Goal: Entertainment & Leisure: Browse casually

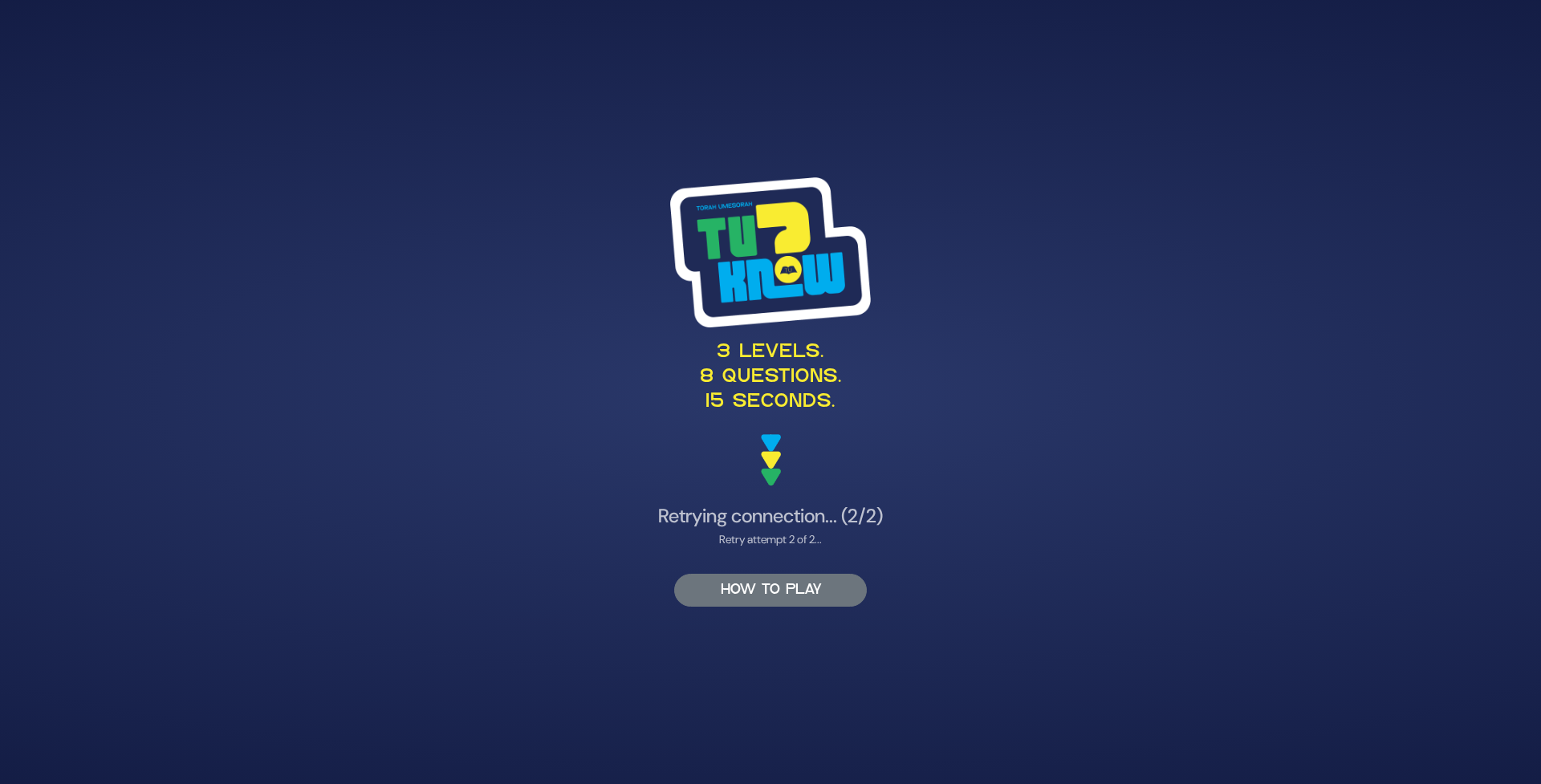
click at [748, 592] on button "HOW TO PLAY" at bounding box center [770, 590] width 193 height 33
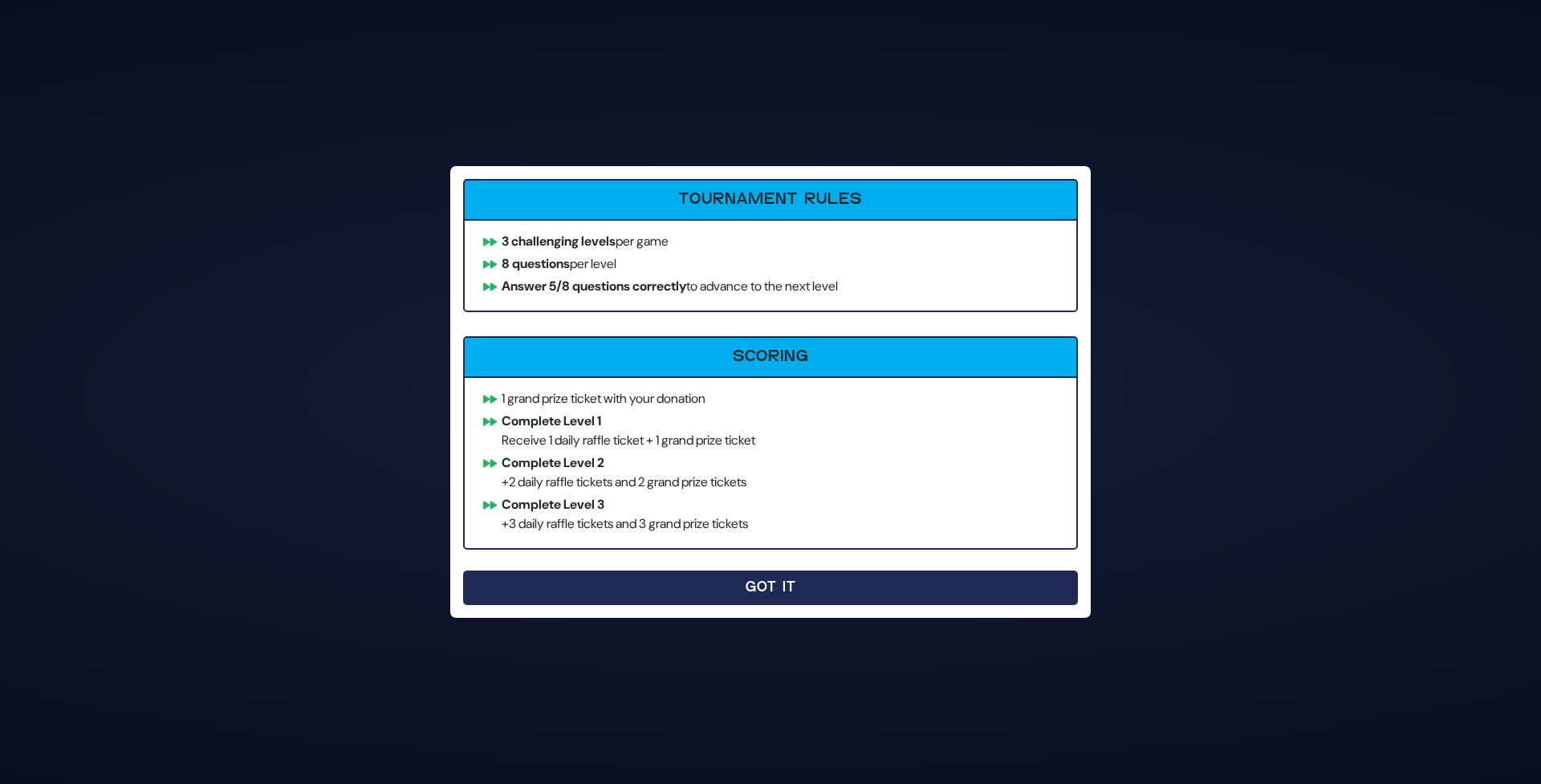
click at [641, 590] on button "Got It" at bounding box center [770, 587] width 614 height 35
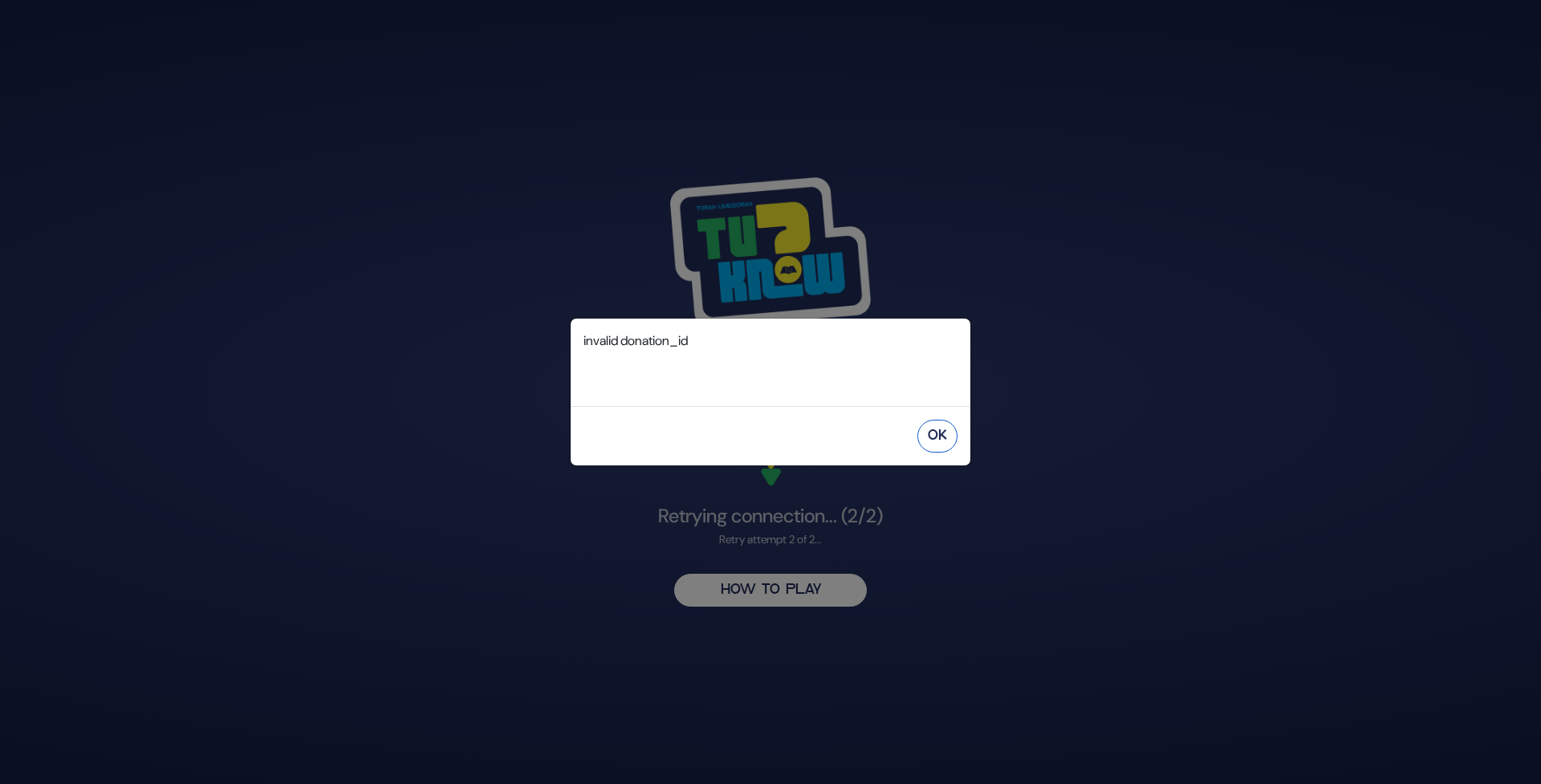
click at [931, 434] on button "OK" at bounding box center [937, 436] width 40 height 33
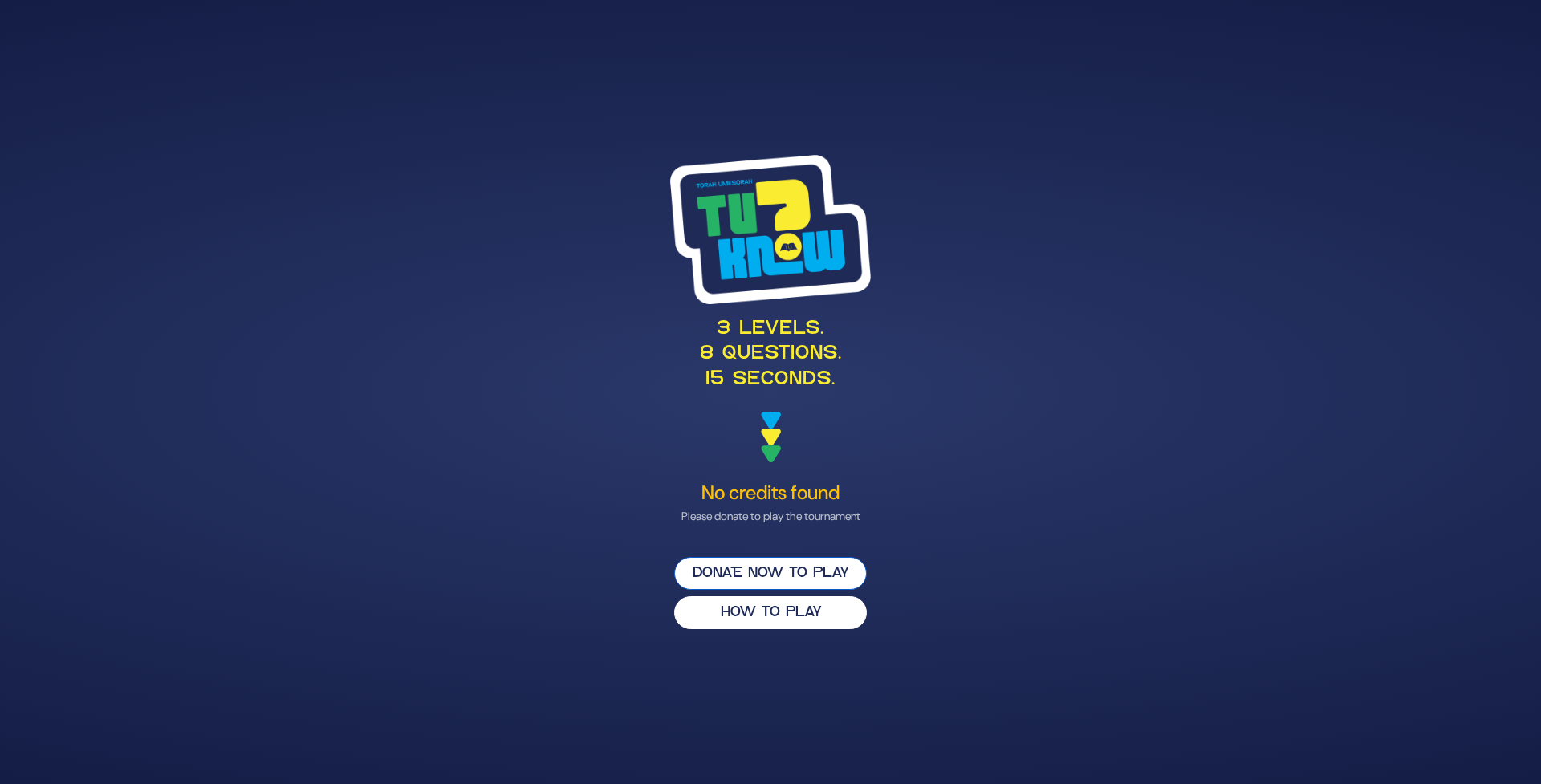
click at [774, 570] on button "Donate now to play" at bounding box center [770, 573] width 193 height 33
